Goal: Task Accomplishment & Management: Manage account settings

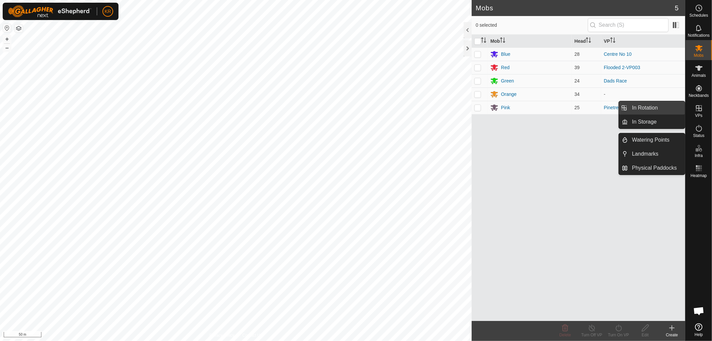
click at [663, 107] on link "In Rotation" at bounding box center [656, 107] width 57 height 13
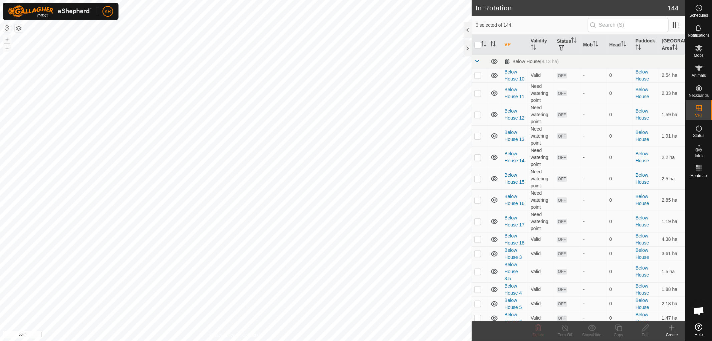
click at [673, 326] on icon at bounding box center [672, 328] width 8 height 8
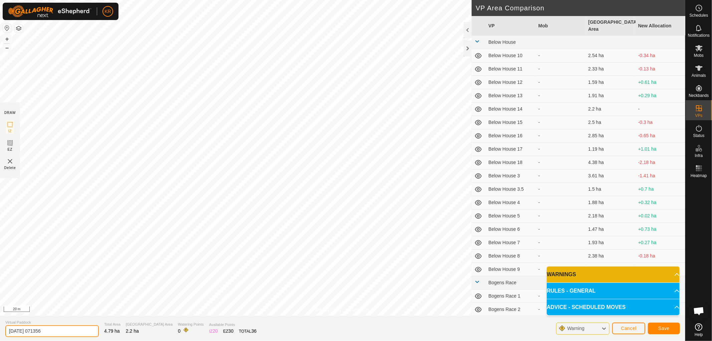
click at [51, 330] on input "[DATE] 071356" at bounding box center [51, 331] width 93 height 12
type input "2"
type input "Roadside gully-topgully"
drag, startPoint x: 625, startPoint y: 280, endPoint x: 642, endPoint y: 282, distance: 17.1
click at [639, 281] on p-accordion "WARNINGS There are no watering points within the VP. RULES - GENERAL To make a …" at bounding box center [613, 290] width 133 height 49
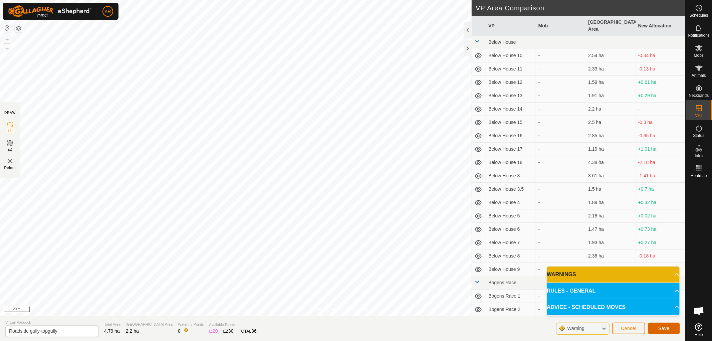
click at [662, 326] on span "Save" at bounding box center [663, 328] width 11 height 5
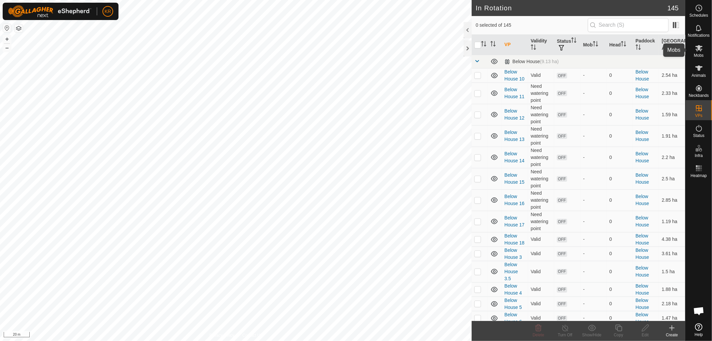
click at [697, 54] on span "Mobs" at bounding box center [699, 55] width 10 height 4
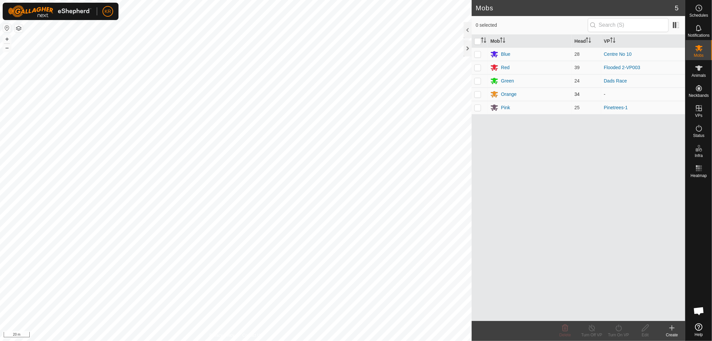
click at [479, 94] on p-checkbox at bounding box center [477, 93] width 7 height 5
checkbox input "true"
click at [620, 329] on icon at bounding box center [619, 328] width 8 height 8
click at [616, 313] on link "Now" at bounding box center [639, 313] width 66 height 13
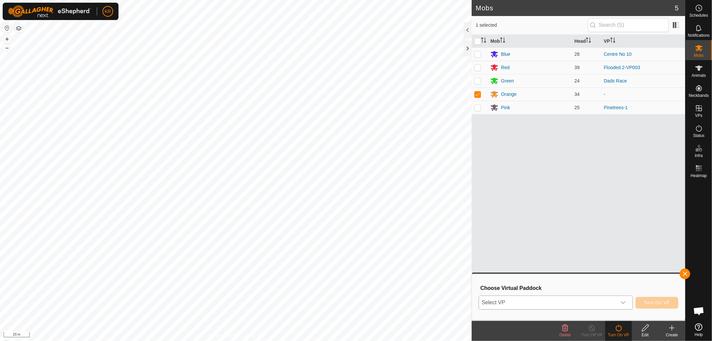
click at [619, 298] on div "dropdown trigger" at bounding box center [623, 302] width 13 height 13
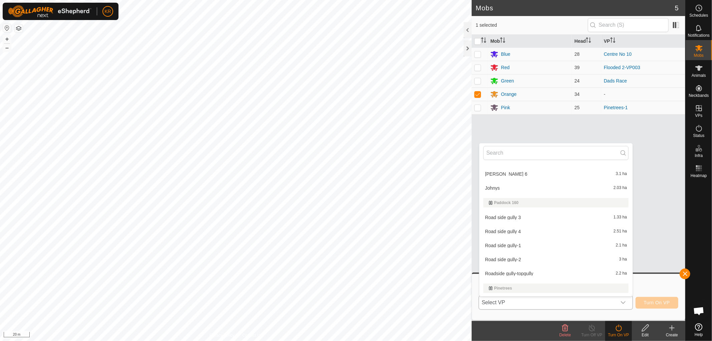
scroll to position [1910, 0]
click at [531, 269] on li "Roadside gully-topgully 2.2 ha" at bounding box center [555, 271] width 153 height 13
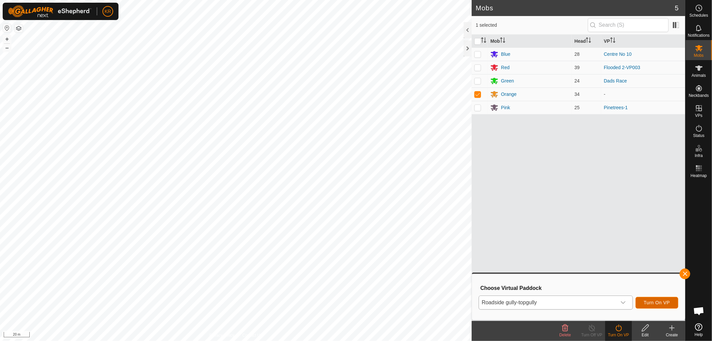
click at [659, 300] on span "Turn On VP" at bounding box center [657, 302] width 26 height 5
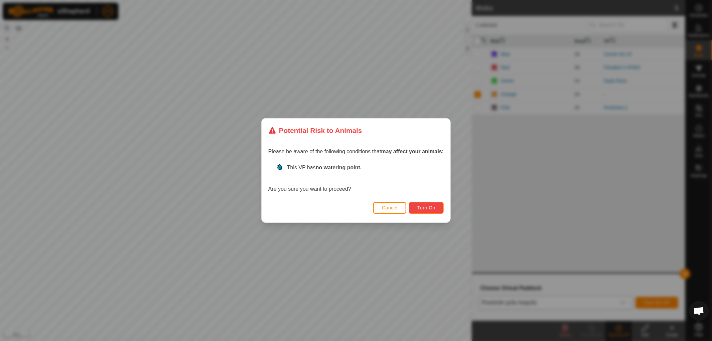
click at [423, 204] on button "Turn On" at bounding box center [426, 208] width 35 height 12
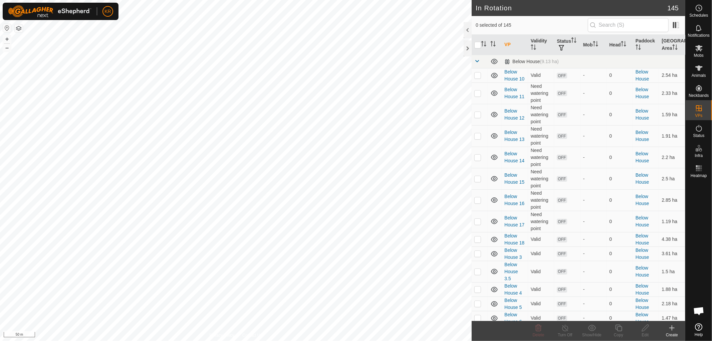
checkbox input "true"
click at [615, 333] on div "Copy" at bounding box center [618, 335] width 27 height 6
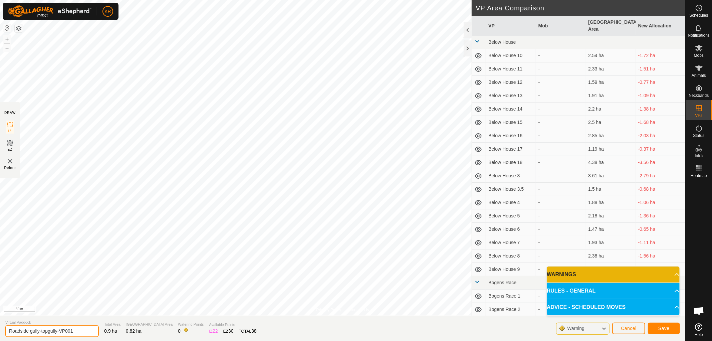
click at [41, 330] on input "Roadside gully-topgully-VP001" at bounding box center [51, 331] width 93 height 12
click at [10, 329] on input "topgully-VP001" at bounding box center [51, 331] width 93 height 12
click at [49, 331] on input "Topgully-VP001" at bounding box center [51, 331] width 93 height 12
type input "Topgully no2-1"
click at [660, 325] on button "Save" at bounding box center [664, 329] width 32 height 12
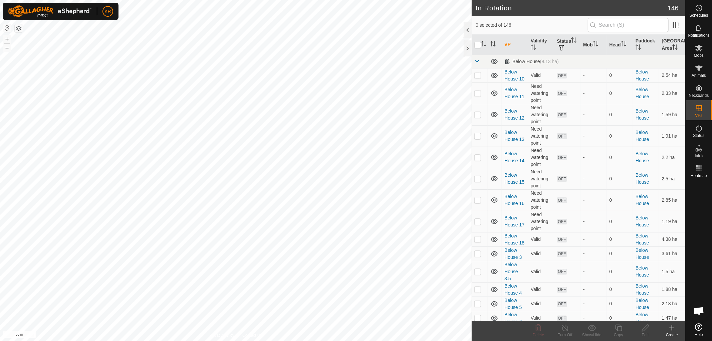
checkbox input "true"
click at [619, 327] on icon at bounding box center [618, 328] width 7 height 7
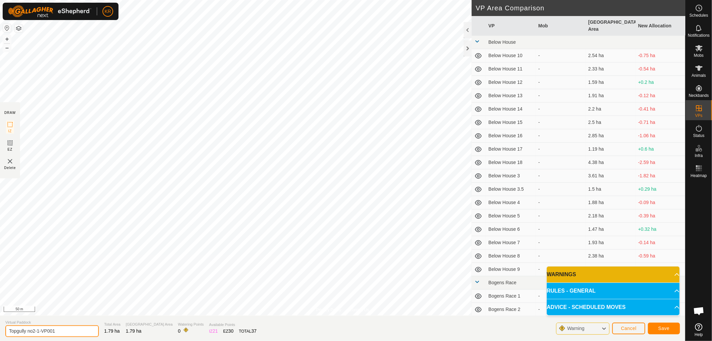
click at [56, 332] on input "Topgully no2-1-VP001" at bounding box center [51, 331] width 93 height 12
type input "Topgully no2-2"
click at [674, 329] on button "Save" at bounding box center [664, 329] width 32 height 12
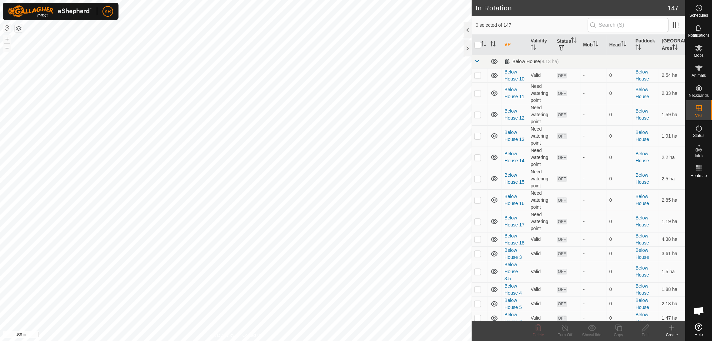
click at [476, 61] on span at bounding box center [476, 60] width 5 height 5
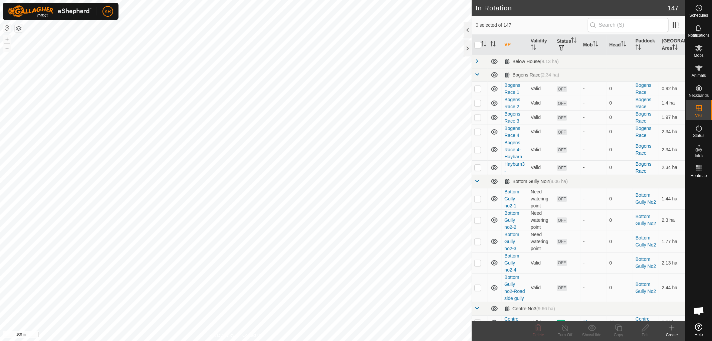
click at [477, 59] on span at bounding box center [476, 60] width 5 height 5
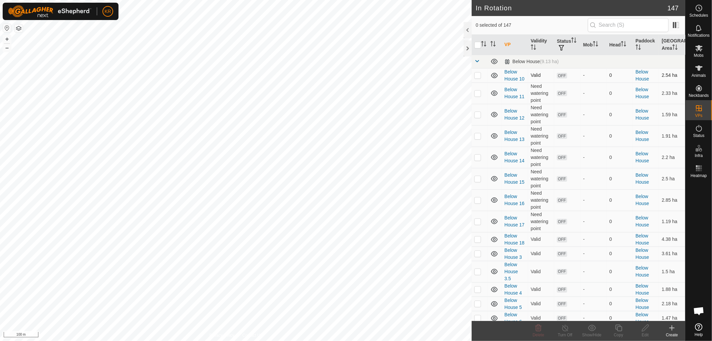
click at [482, 75] on td at bounding box center [480, 75] width 16 height 14
checkbox input "true"
click at [479, 88] on td at bounding box center [480, 92] width 16 height 21
checkbox input "true"
click at [479, 112] on p-tablecheckbox at bounding box center [477, 114] width 7 height 5
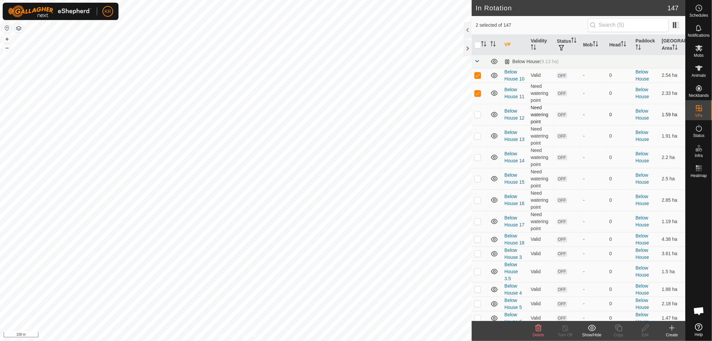
checkbox input "true"
click at [479, 132] on td at bounding box center [480, 135] width 16 height 21
checkbox input "true"
click at [480, 155] on p-checkbox at bounding box center [477, 157] width 7 height 5
checkbox input "true"
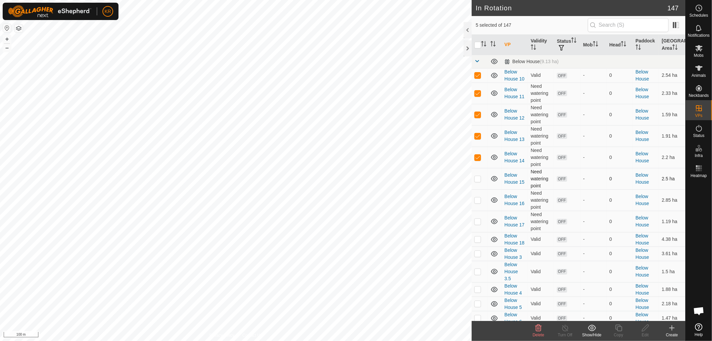
click at [479, 174] on td at bounding box center [480, 178] width 16 height 21
checkbox input "true"
click at [478, 198] on p-checkbox at bounding box center [477, 199] width 7 height 5
checkbox input "true"
click at [479, 219] on p-checkbox at bounding box center [477, 221] width 7 height 5
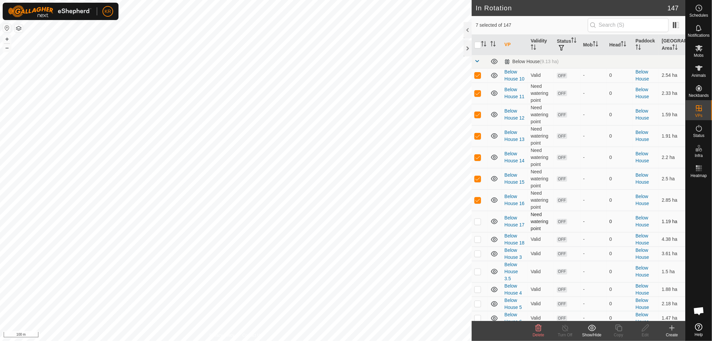
checkbox input "true"
click at [479, 237] on p-checkbox at bounding box center [477, 238] width 7 height 5
checkbox input "true"
click at [478, 252] on p-checkbox at bounding box center [477, 253] width 7 height 5
checkbox input "true"
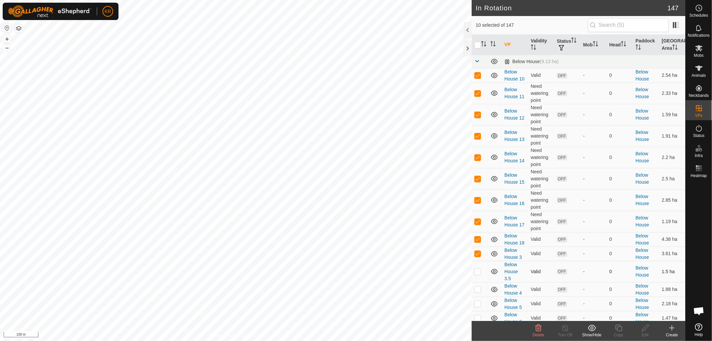
click at [477, 269] on p-checkbox at bounding box center [477, 271] width 7 height 5
checkbox input "true"
click at [479, 284] on td at bounding box center [480, 289] width 16 height 14
checkbox input "true"
click at [481, 304] on td at bounding box center [480, 303] width 16 height 14
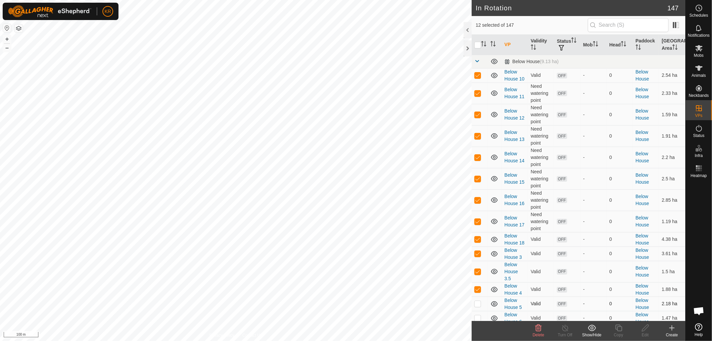
checkbox input "true"
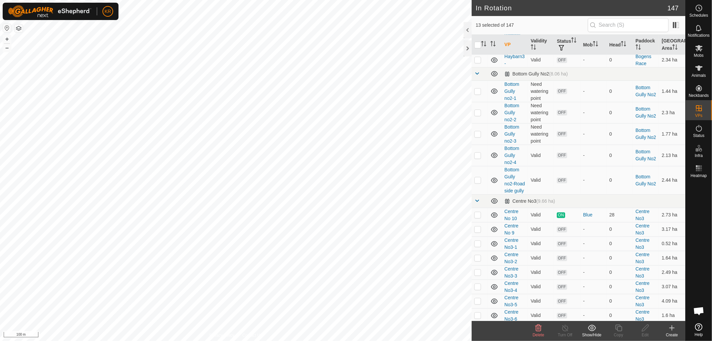
scroll to position [530, 0]
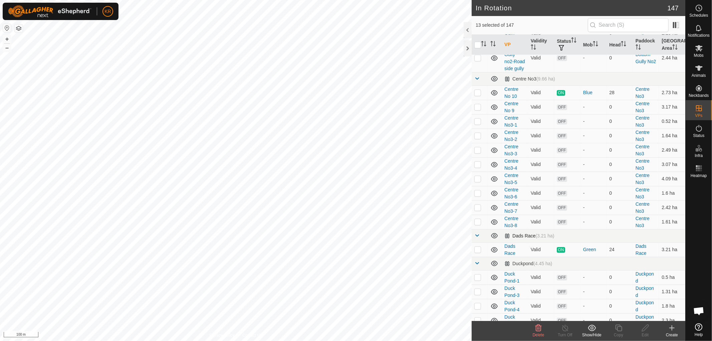
drag, startPoint x: 518, startPoint y: 248, endPoint x: 517, endPoint y: 239, distance: 9.7
click at [517, 239] on td "Dads Race (3.21 ha)" at bounding box center [594, 235] width 184 height 13
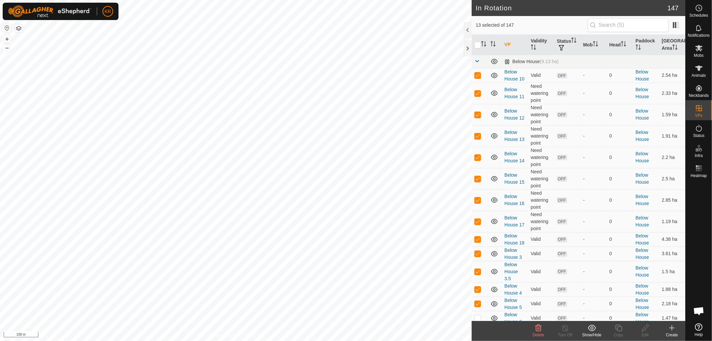
scroll to position [242, 0]
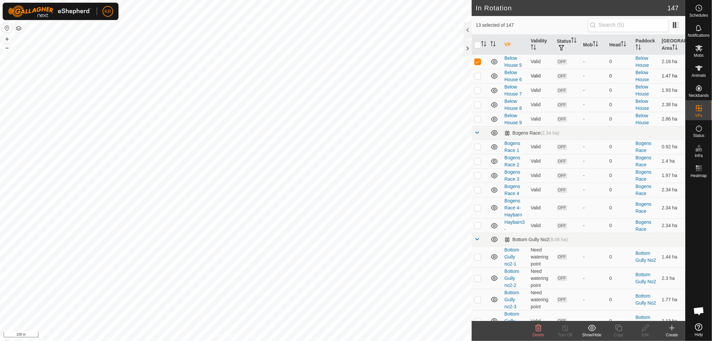
click at [479, 76] on p-checkbox at bounding box center [477, 75] width 7 height 5
checkbox input "true"
click at [479, 88] on p-checkbox at bounding box center [477, 89] width 7 height 5
checkbox input "true"
click at [480, 102] on p-checkbox at bounding box center [477, 104] width 7 height 5
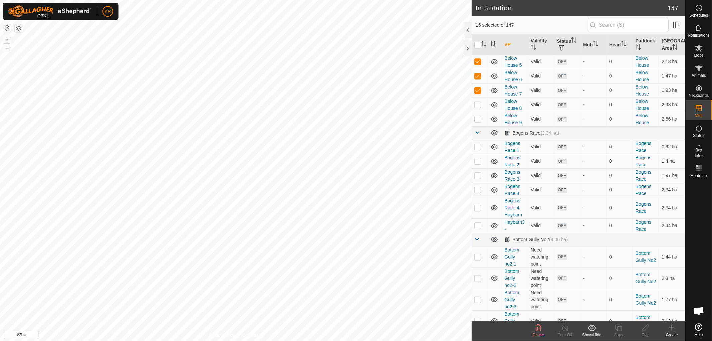
checkbox input "true"
click at [479, 118] on p-checkbox at bounding box center [477, 118] width 7 height 5
checkbox input "true"
click at [538, 325] on icon at bounding box center [539, 328] width 6 height 7
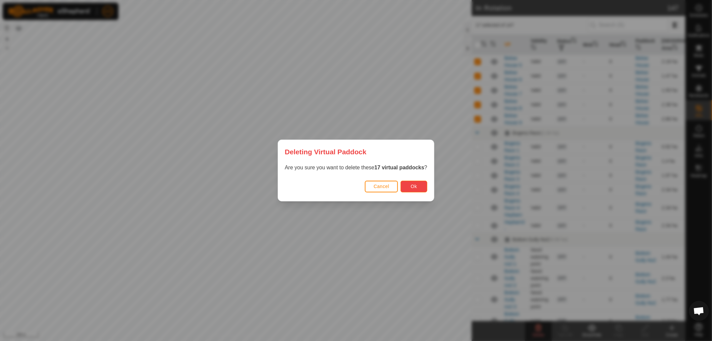
click at [421, 186] on button "Ok" at bounding box center [414, 187] width 27 height 12
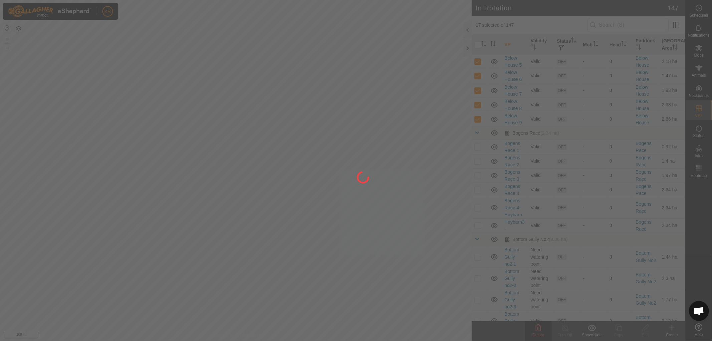
checkbox input "false"
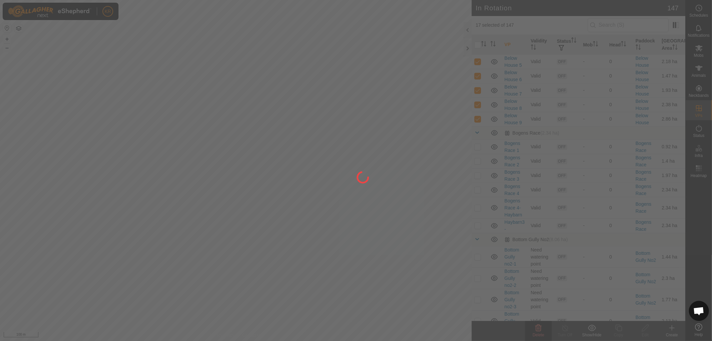
checkbox input "false"
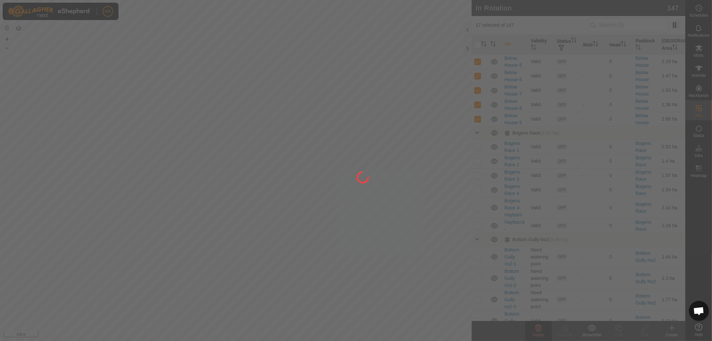
checkbox input "false"
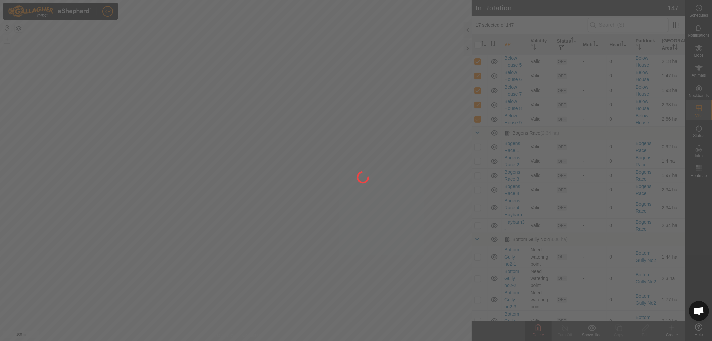
checkbox input "false"
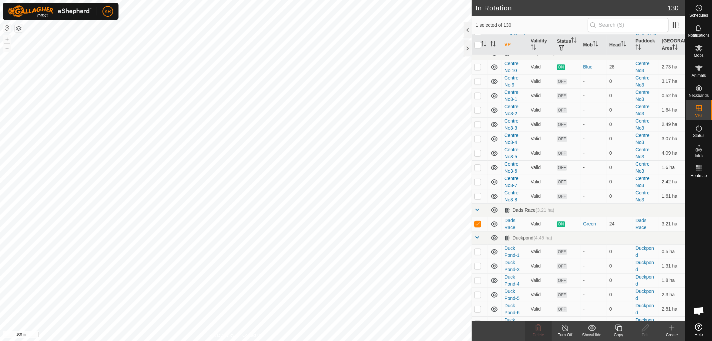
checkbox input "false"
checkbox input "true"
checkbox input "false"
click at [619, 331] on icon at bounding box center [618, 328] width 7 height 7
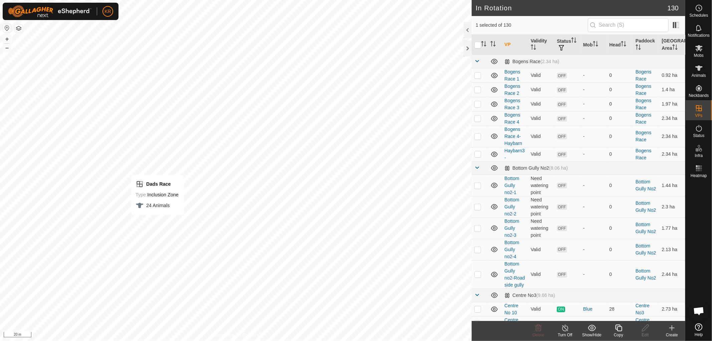
checkbox input "false"
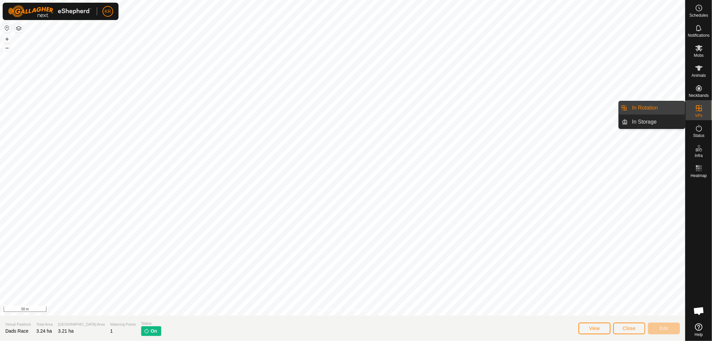
click at [645, 104] on link "In Rotation" at bounding box center [656, 107] width 57 height 13
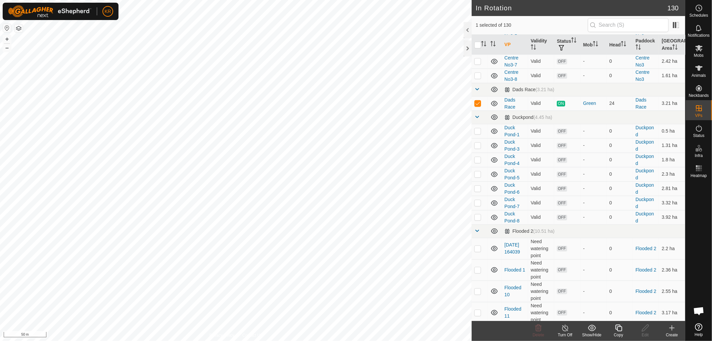
scroll to position [351, 0]
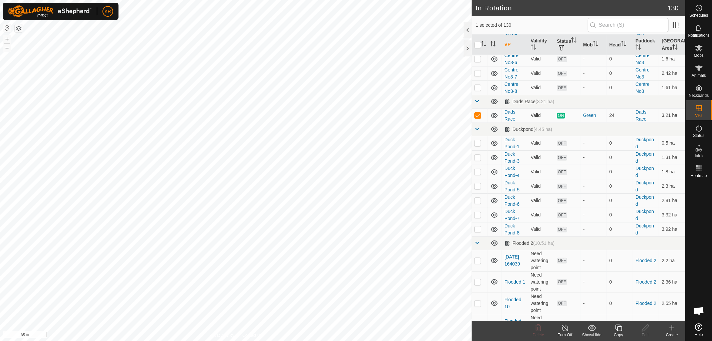
click at [515, 123] on td "Dads Race" at bounding box center [515, 115] width 26 height 14
click at [480, 118] on p-checkbox at bounding box center [477, 115] width 7 height 5
checkbox input "true"
click at [615, 329] on icon at bounding box center [619, 328] width 8 height 8
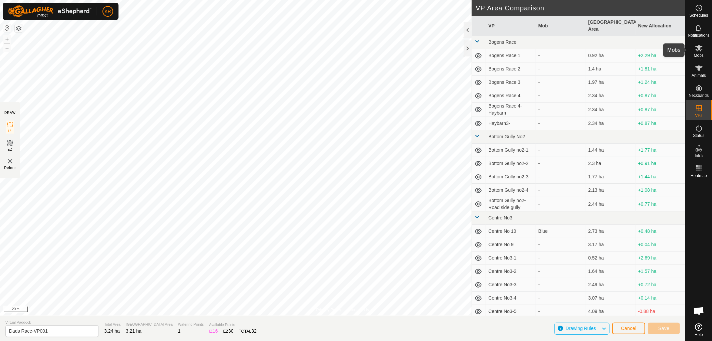
click at [697, 51] on icon at bounding box center [698, 48] width 7 height 6
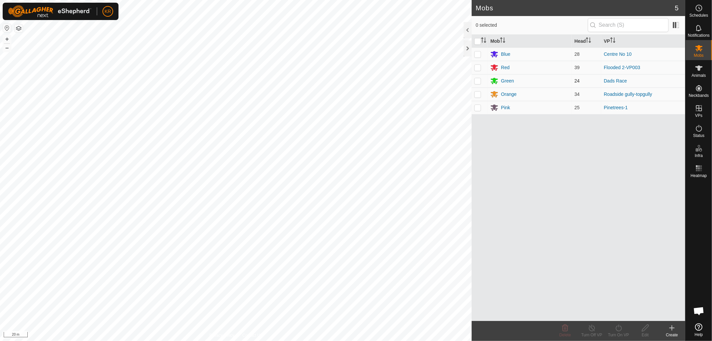
click at [478, 80] on p-checkbox at bounding box center [477, 80] width 7 height 5
checkbox input "true"
click at [619, 328] on icon at bounding box center [619, 328] width 8 height 8
click at [618, 310] on link "Now" at bounding box center [639, 313] width 66 height 13
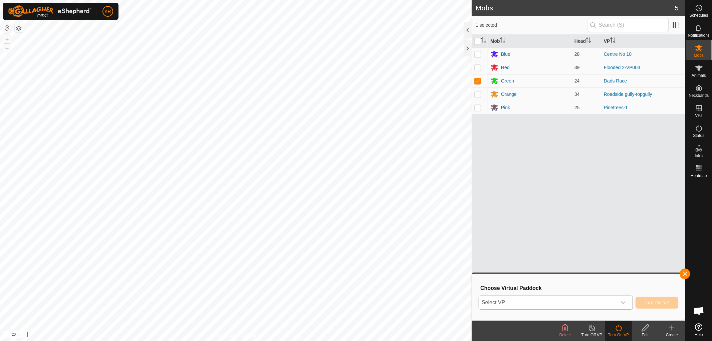
click at [621, 302] on icon "dropdown trigger" at bounding box center [623, 302] width 5 height 5
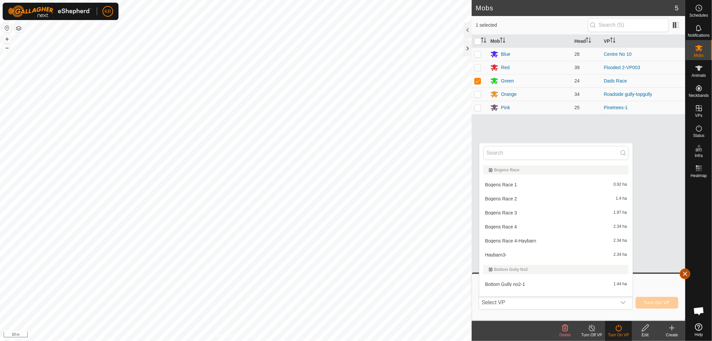
click at [684, 275] on button "button" at bounding box center [685, 273] width 11 height 11
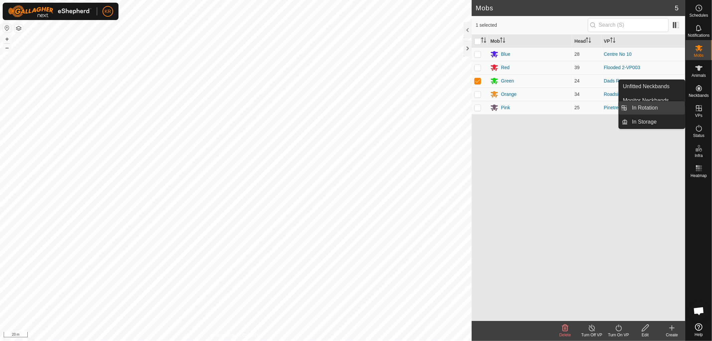
click at [654, 104] on link "In Rotation" at bounding box center [656, 107] width 57 height 13
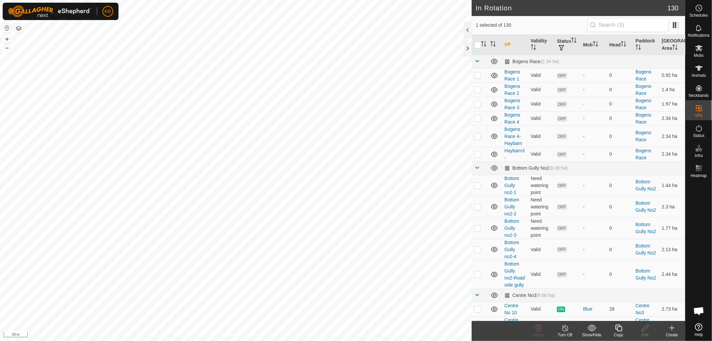
click at [617, 327] on icon at bounding box center [619, 328] width 8 height 8
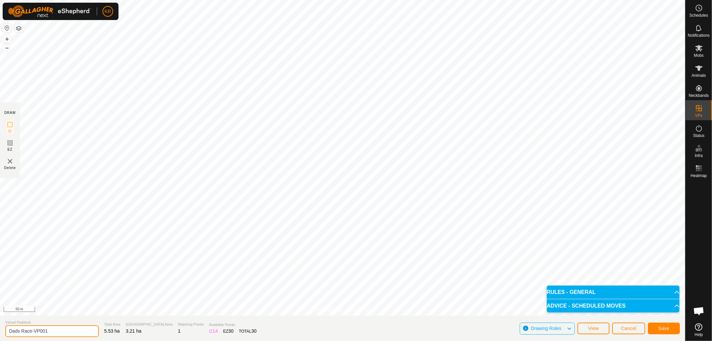
click at [50, 330] on input "Dads Race-VP001" at bounding box center [51, 331] width 93 height 12
type input "Dads Race-Dads Pond"
click at [672, 328] on button "Save" at bounding box center [664, 329] width 32 height 12
